Goal: Feedback & Contribution: Leave review/rating

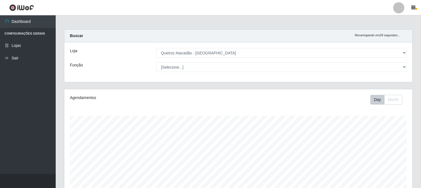
select select "464"
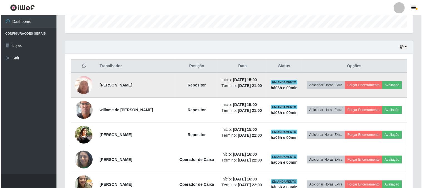
scroll to position [182, 0]
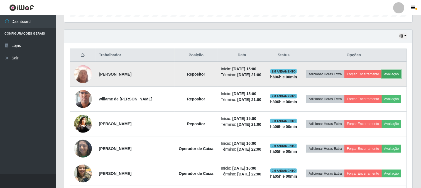
click at [389, 72] on button "Avaliação" at bounding box center [392, 74] width 20 height 8
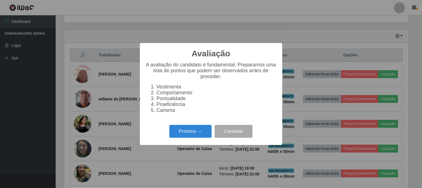
scroll to position [115, 344]
click at [179, 129] on button "Próximo →" at bounding box center [190, 131] width 42 height 13
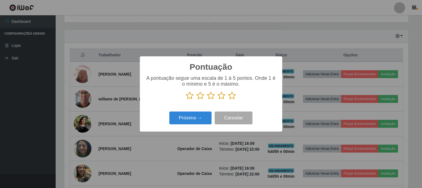
scroll to position [278151, 277922]
click at [232, 97] on icon at bounding box center [232, 95] width 8 height 8
click at [228, 100] on input "radio" at bounding box center [228, 100] width 0 height 0
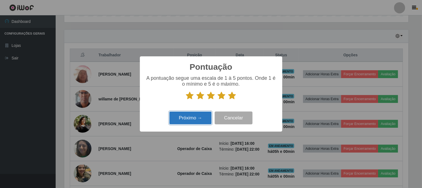
click at [187, 115] on button "Próximo →" at bounding box center [190, 117] width 42 height 13
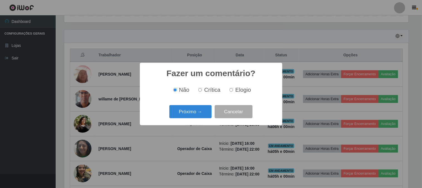
click at [233, 88] on label "Elogio" at bounding box center [239, 90] width 24 height 6
click at [233, 88] on input "Elogio" at bounding box center [232, 90] width 4 height 4
radio input "true"
click at [189, 115] on button "Próximo →" at bounding box center [190, 111] width 42 height 13
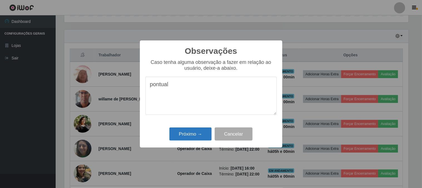
type textarea "pontual"
click at [194, 132] on button "Próximo →" at bounding box center [190, 133] width 42 height 13
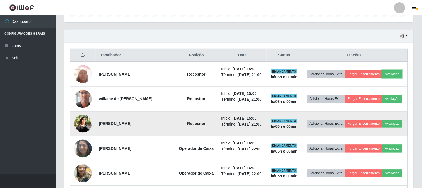
scroll to position [115, 348]
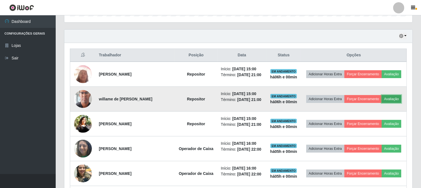
click at [396, 101] on button "Avaliação" at bounding box center [392, 99] width 20 height 8
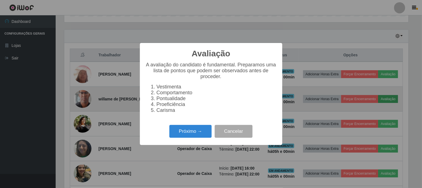
scroll to position [115, 344]
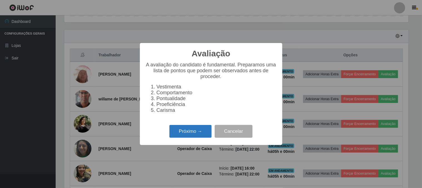
click at [195, 132] on button "Próximo →" at bounding box center [190, 131] width 42 height 13
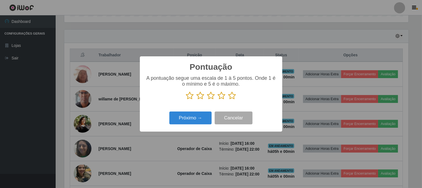
click at [231, 97] on icon at bounding box center [232, 95] width 8 height 8
click at [228, 100] on input "radio" at bounding box center [228, 100] width 0 height 0
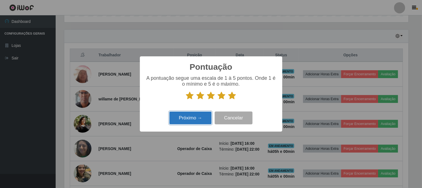
click at [200, 117] on button "Próximo →" at bounding box center [190, 117] width 42 height 13
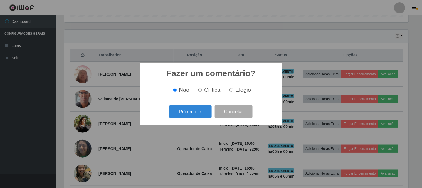
click at [233, 89] on label "Elogio" at bounding box center [239, 90] width 24 height 6
click at [233, 89] on input "Elogio" at bounding box center [232, 90] width 4 height 4
radio input "true"
click at [195, 114] on button "Próximo →" at bounding box center [190, 111] width 42 height 13
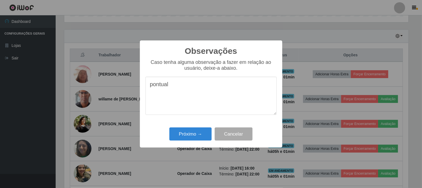
type textarea "pontual"
click at [197, 141] on div "Próximo → Cancelar" at bounding box center [211, 134] width 131 height 16
click at [198, 140] on button "Próximo →" at bounding box center [190, 133] width 42 height 13
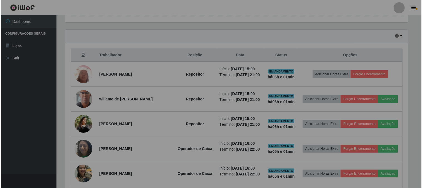
scroll to position [115, 348]
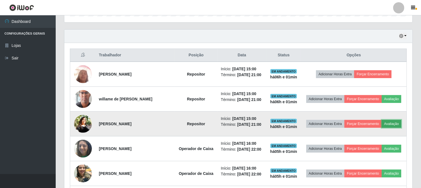
click at [393, 123] on button "Avaliação" at bounding box center [392, 124] width 20 height 8
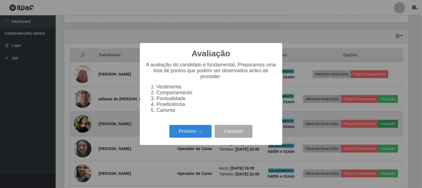
scroll to position [115, 344]
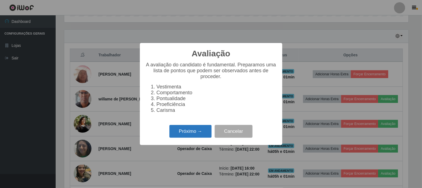
click at [187, 128] on button "Próximo →" at bounding box center [190, 131] width 42 height 13
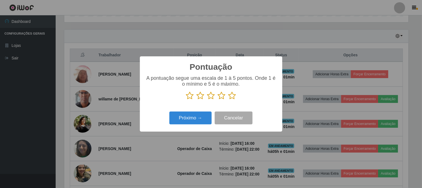
scroll to position [278151, 277922]
click at [239, 95] on p at bounding box center [211, 95] width 131 height 8
click at [231, 96] on icon at bounding box center [232, 95] width 8 height 8
click at [228, 100] on input "radio" at bounding box center [228, 100] width 0 height 0
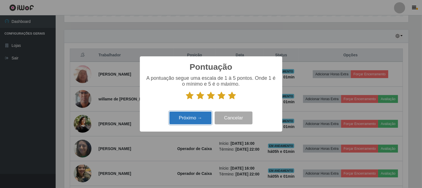
click at [188, 116] on button "Próximo →" at bounding box center [190, 117] width 42 height 13
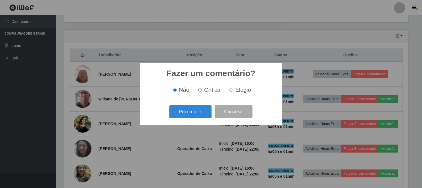
click at [236, 89] on span "Elogio" at bounding box center [243, 90] width 16 height 6
click at [233, 89] on input "Elogio" at bounding box center [232, 90] width 4 height 4
radio input "true"
click at [186, 112] on button "Próximo →" at bounding box center [190, 111] width 42 height 13
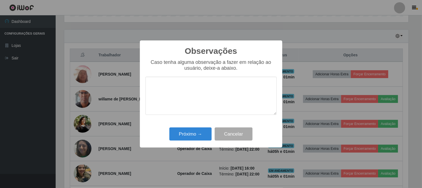
click at [180, 92] on textarea at bounding box center [211, 96] width 131 height 38
type textarea "pontual"
click at [176, 132] on button "Próximo →" at bounding box center [190, 133] width 42 height 13
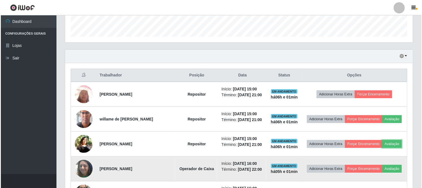
scroll to position [151, 0]
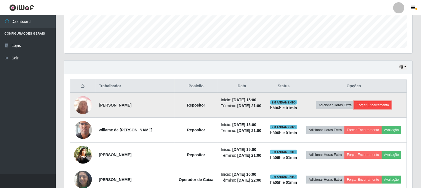
click at [386, 102] on button "Forçar Encerramento" at bounding box center [372, 105] width 37 height 8
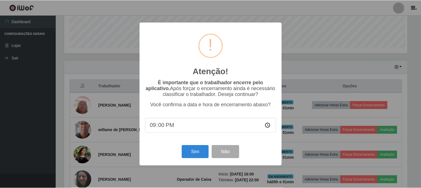
scroll to position [115, 344]
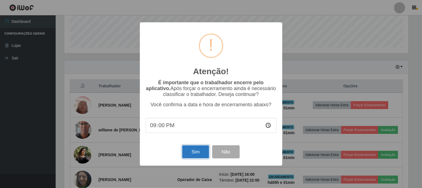
click at [196, 153] on button "Sim" at bounding box center [195, 151] width 27 height 13
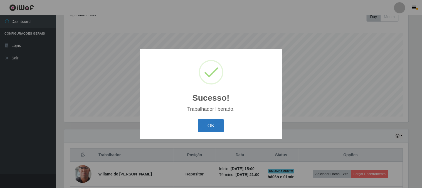
click at [202, 128] on button "OK" at bounding box center [211, 125] width 26 height 13
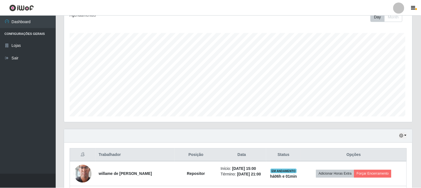
scroll to position [0, 0]
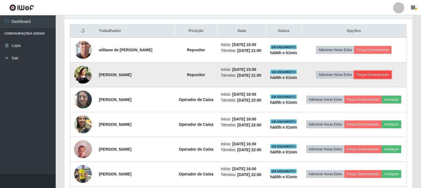
click at [363, 74] on button "Forçar Encerramento" at bounding box center [372, 75] width 37 height 8
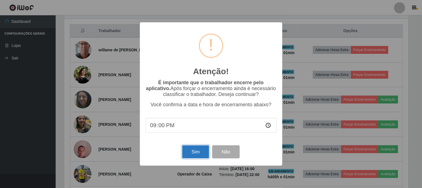
click at [188, 152] on button "Sim" at bounding box center [195, 151] width 27 height 13
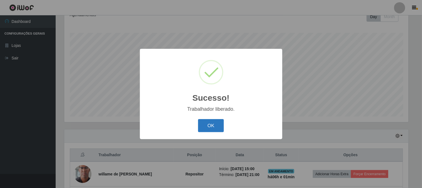
click at [221, 127] on button "OK" at bounding box center [211, 125] width 26 height 13
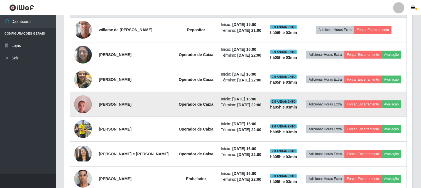
scroll to position [237, 0]
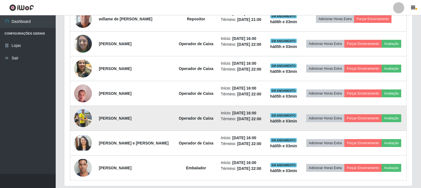
click at [91, 123] on td at bounding box center [83, 118] width 26 height 25
click at [83, 121] on img at bounding box center [83, 118] width 18 height 24
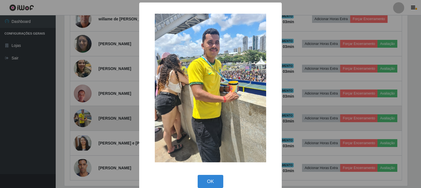
scroll to position [115, 344]
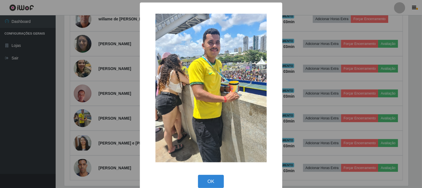
click at [90, 120] on div "× OK Cancel" at bounding box center [211, 94] width 422 height 188
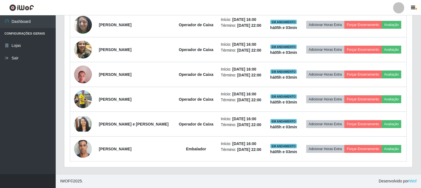
scroll to position [257, 0]
